Goal: Find specific page/section: Find specific page/section

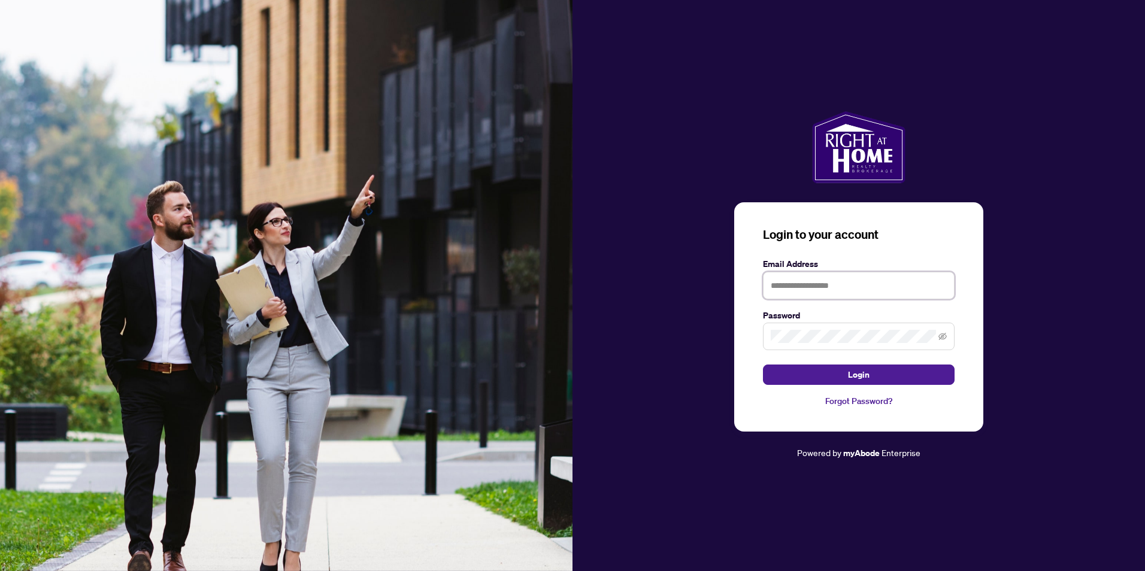
click at [814, 286] on input "text" at bounding box center [859, 286] width 192 height 28
type input "**********"
click at [829, 373] on button "Login" at bounding box center [859, 375] width 192 height 20
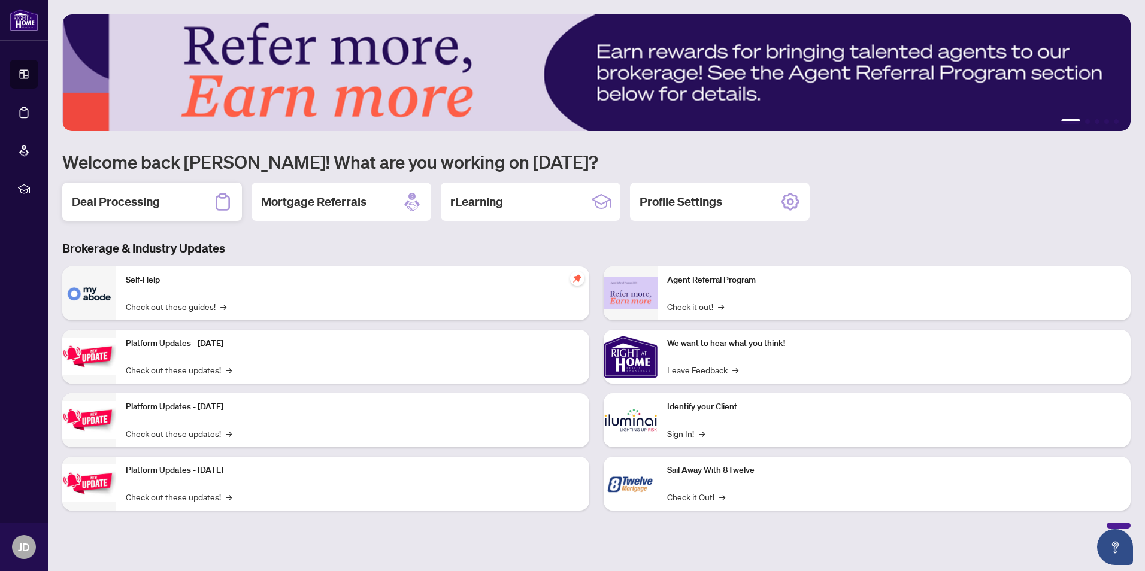
click at [147, 202] on h2 "Deal Processing" at bounding box center [116, 201] width 88 height 17
